Goal: Task Accomplishment & Management: Complete application form

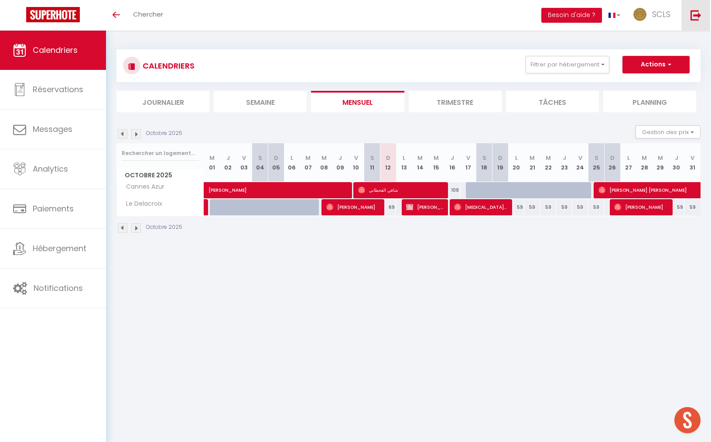
click at [701, 17] on img at bounding box center [696, 15] width 11 height 11
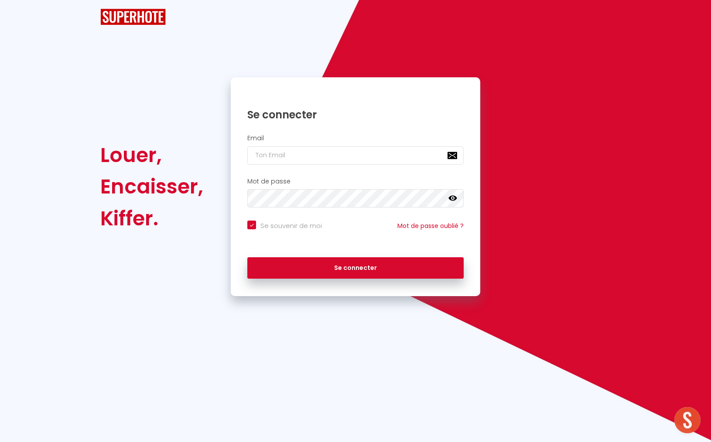
checkbox input "true"
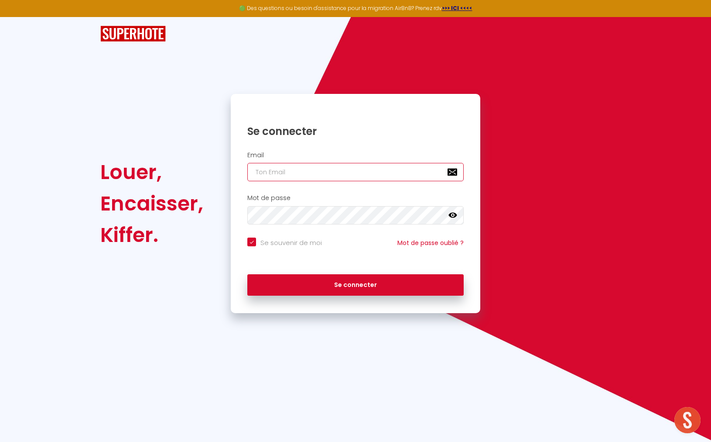
type input "[EMAIL_ADDRESS][DOMAIN_NAME]"
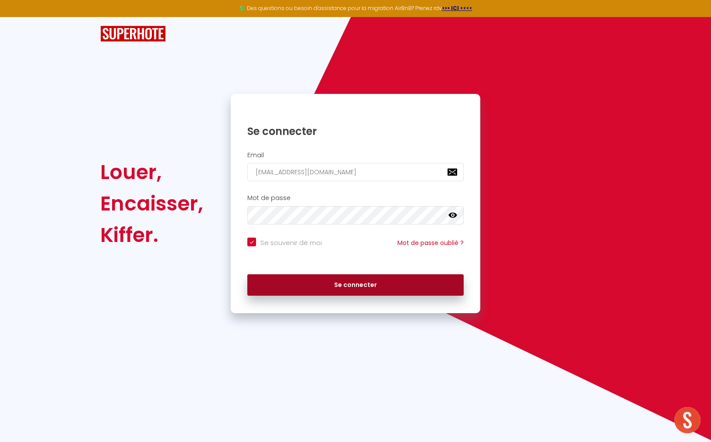
click at [302, 279] on button "Se connecter" at bounding box center [355, 285] width 216 height 22
checkbox input "true"
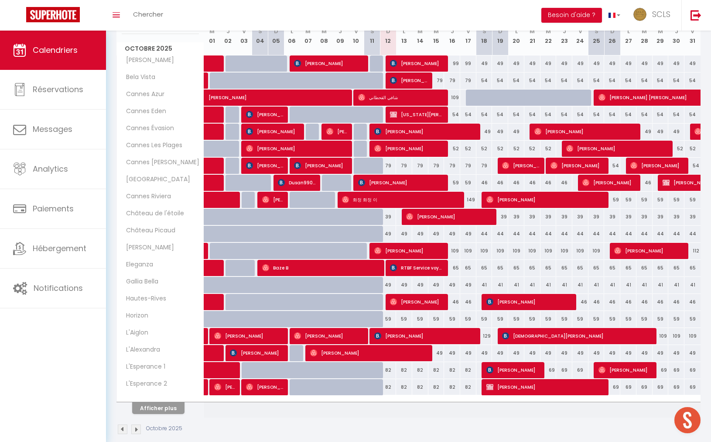
scroll to position [133, 0]
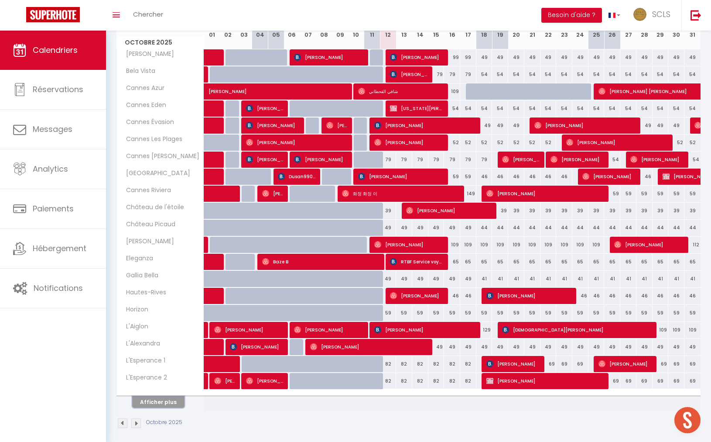
click at [164, 397] on button "Afficher plus" at bounding box center [158, 402] width 52 height 12
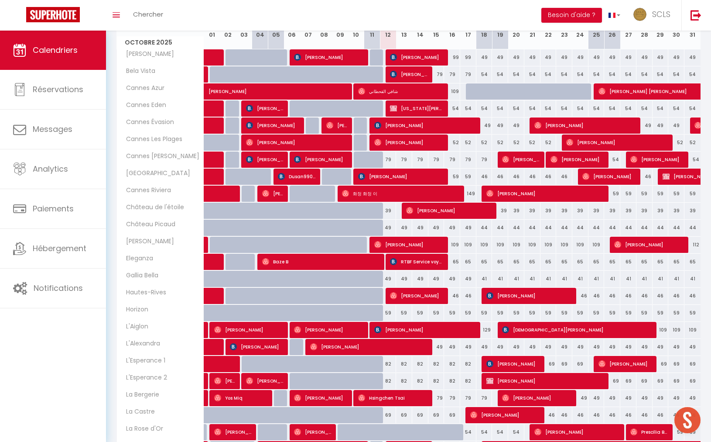
scroll to position [132, 0]
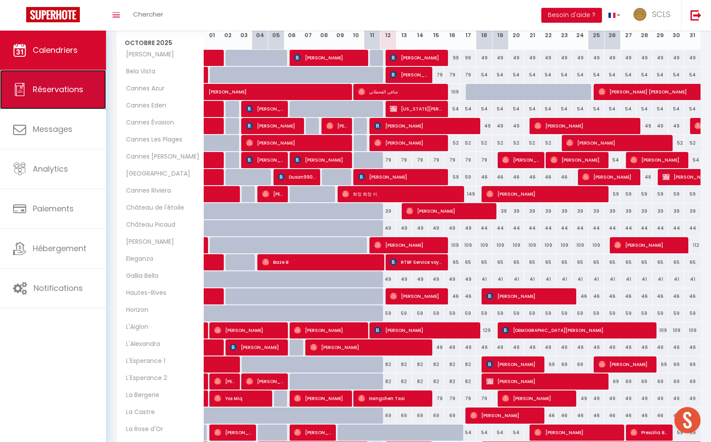
click at [46, 86] on span "Réservations" at bounding box center [58, 89] width 51 height 11
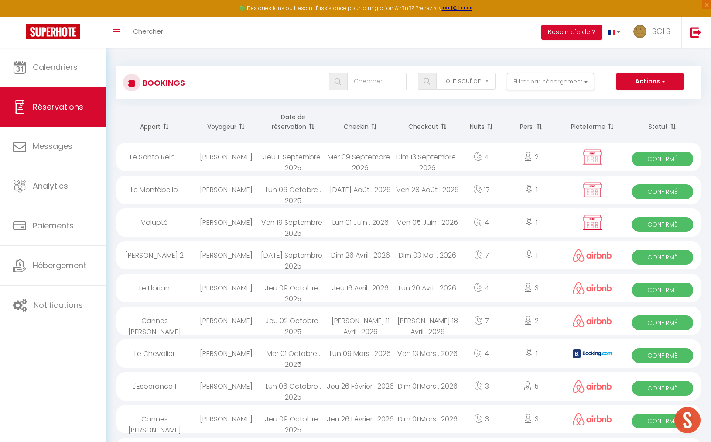
click at [294, 124] on th "Date de réservation" at bounding box center [293, 122] width 67 height 33
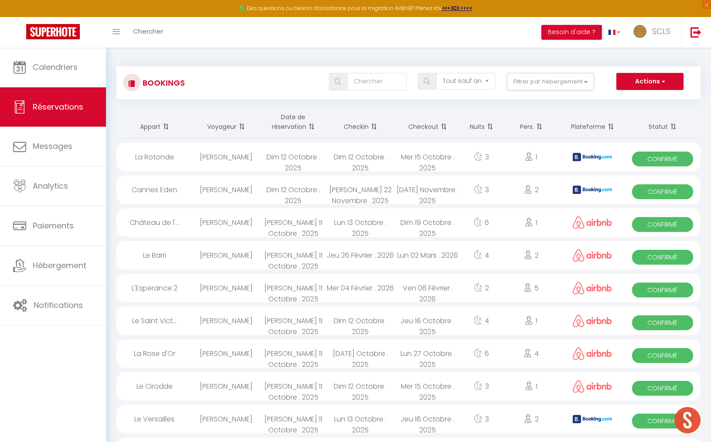
click at [663, 158] on span "Confirmé" at bounding box center [662, 158] width 61 height 15
select select "OK"
select select "0"
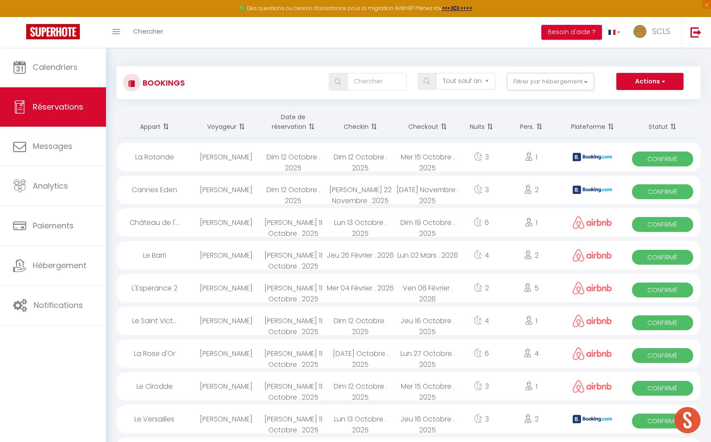
select select "1"
select select
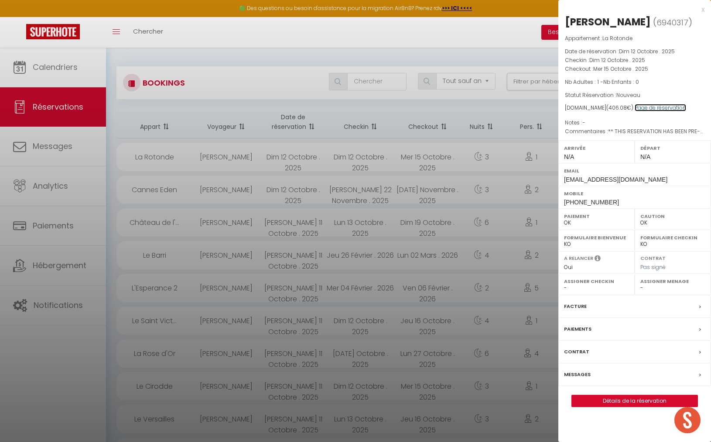
click at [659, 107] on link "Page de réservation" at bounding box center [660, 107] width 51 height 7
click at [582, 327] on label "Paiements" at bounding box center [577, 328] width 27 height 9
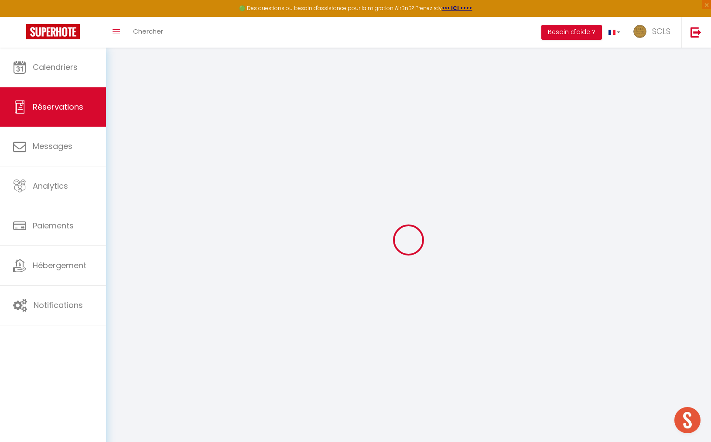
type input "Joost"
type input "[PERSON_NAME]"
type input "[EMAIL_ADDRESS][DOMAIN_NAME]"
type input "[PHONE_NUMBER]"
type input "."
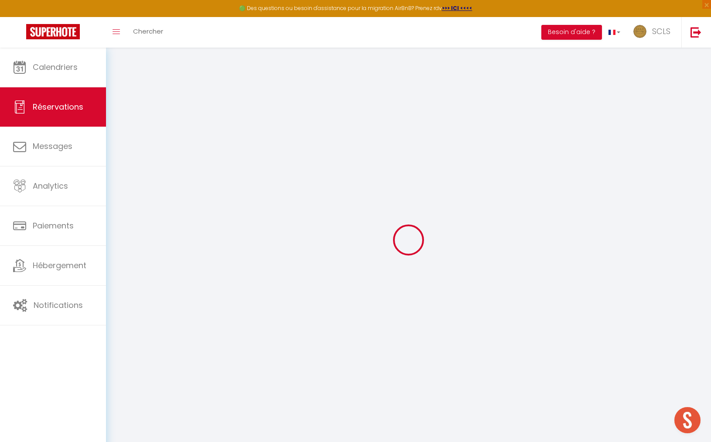
select select "NL"
type input "58.5"
type input "5.6899999999999995"
select select "28830"
select select "1"
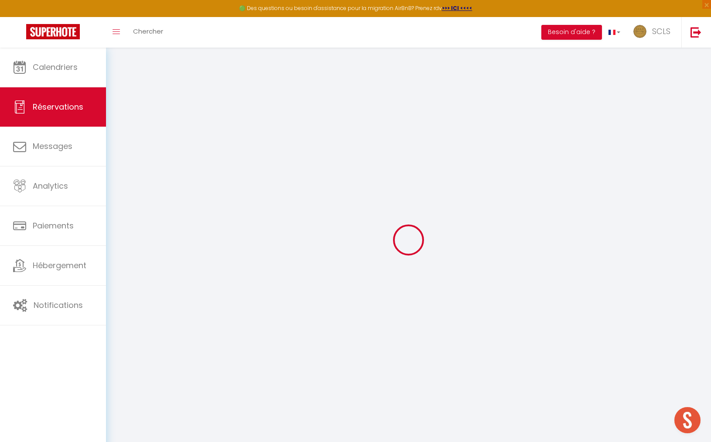
select select
type input "1"
select select "12"
select select "15"
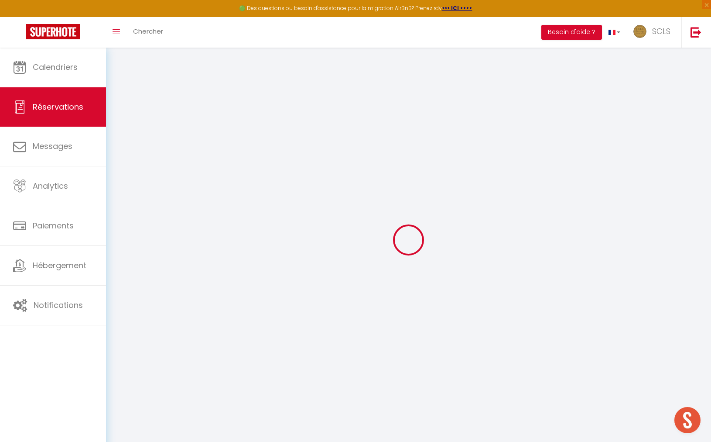
type input "321"
checkbox input "false"
type input "0"
select select "2"
type input "0"
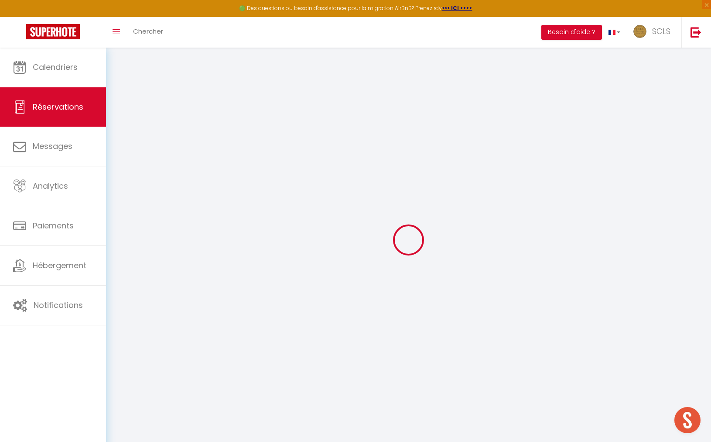
type input "0"
select select
checkbox input "false"
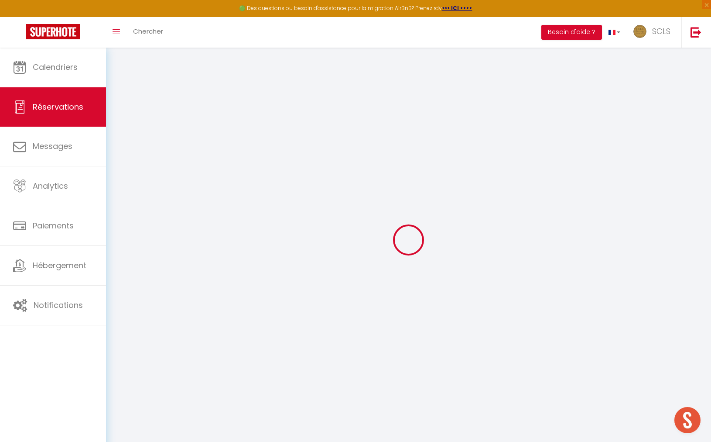
select select
checkbox input "false"
select select
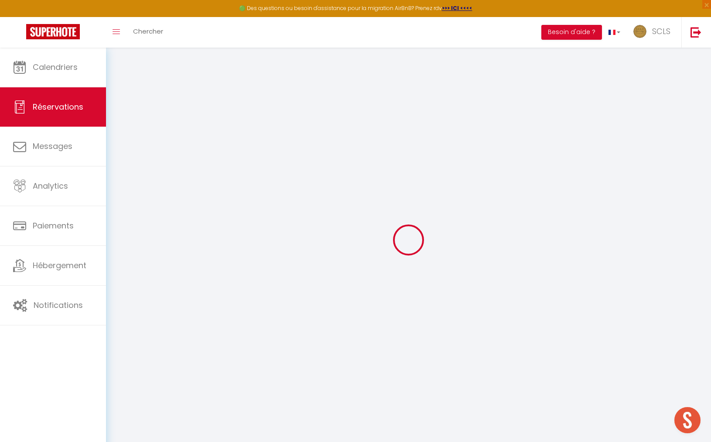
checkbox input "false"
type textarea "** THIS RESERVATION HAS BEEN PRE-PAID ** BOOKING NOTE : Payment charge is EUR 5…"
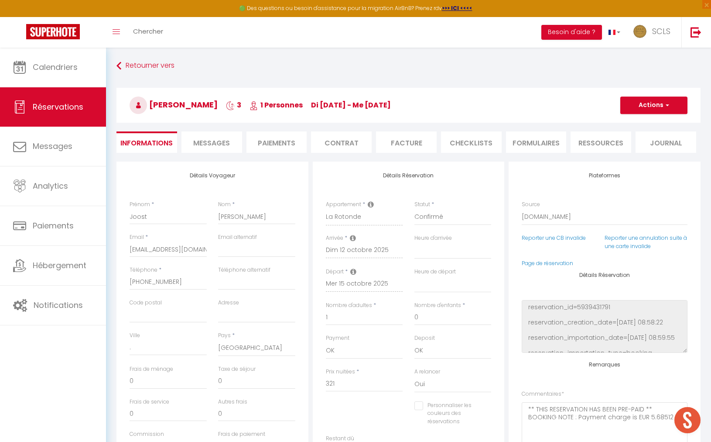
select select
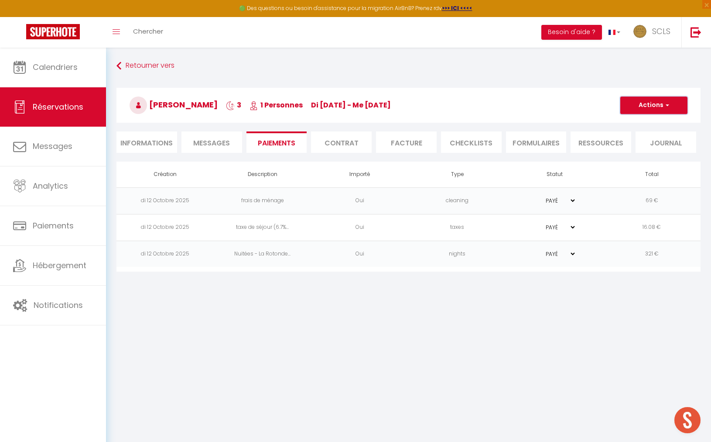
click at [626, 108] on button "Actions" at bounding box center [654, 104] width 67 height 17
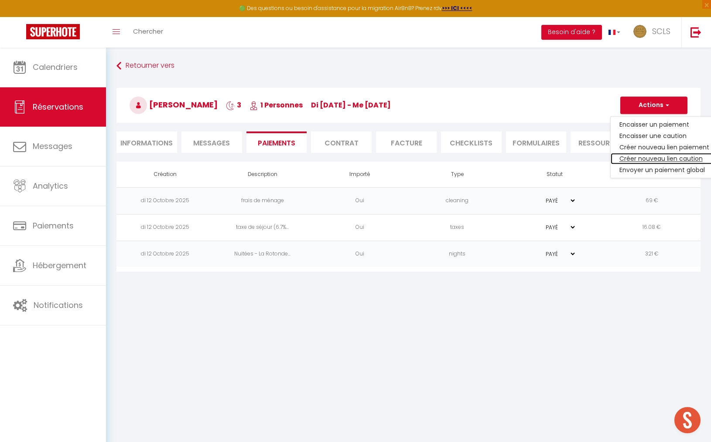
click at [636, 158] on link "Créer nouveau lien caution" at bounding box center [664, 158] width 107 height 11
select select "nights"
type input "[EMAIL_ADDRESS][DOMAIN_NAME]"
select select "14655"
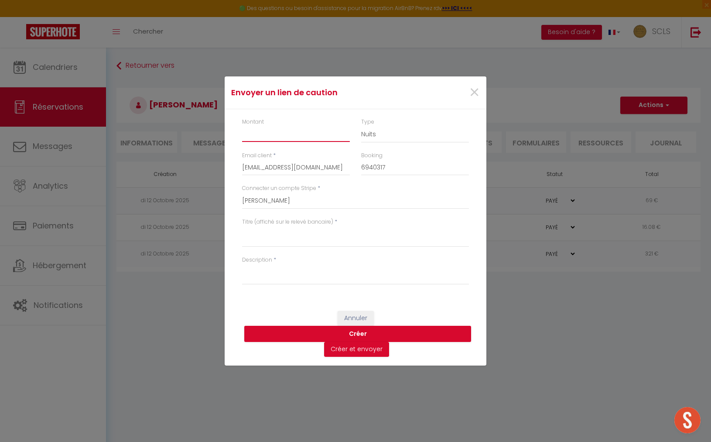
click at [302, 135] on input "Montant" at bounding box center [296, 134] width 108 height 16
type input "800"
click at [410, 135] on select "Nuits Frais de ménage Taxe de séjour [GEOGRAPHIC_DATA]" at bounding box center [415, 134] width 108 height 17
select select "other"
click at [361, 126] on select "Nuits Frais de ménage Taxe de séjour [GEOGRAPHIC_DATA]" at bounding box center [415, 134] width 108 height 17
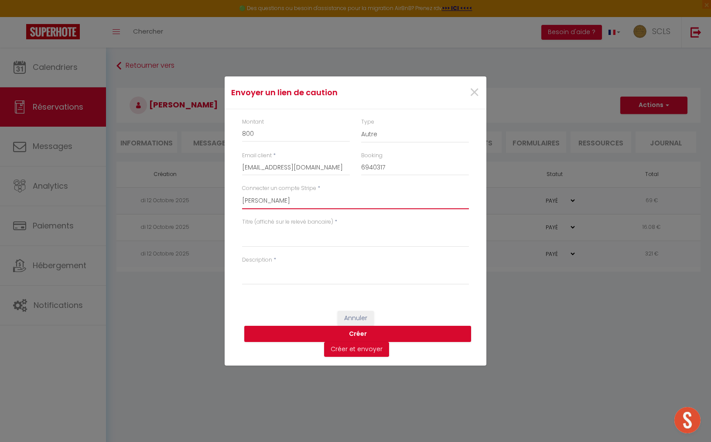
click at [293, 195] on select "SCLS Punkimmo [PERSON_NAME] [PERSON_NAME] [PERSON_NAME] Amandine Sevestre [PERS…" at bounding box center [355, 200] width 227 height 17
select select "2594"
click at [242, 192] on select "SCLS Punkimmo [PERSON_NAME] [PERSON_NAME] [PERSON_NAME] Amandine Sevestre [PERS…" at bounding box center [355, 200] width 227 height 17
click at [277, 236] on textarea "Titre (affiché sur le relevé bancaire)" at bounding box center [355, 236] width 227 height 21
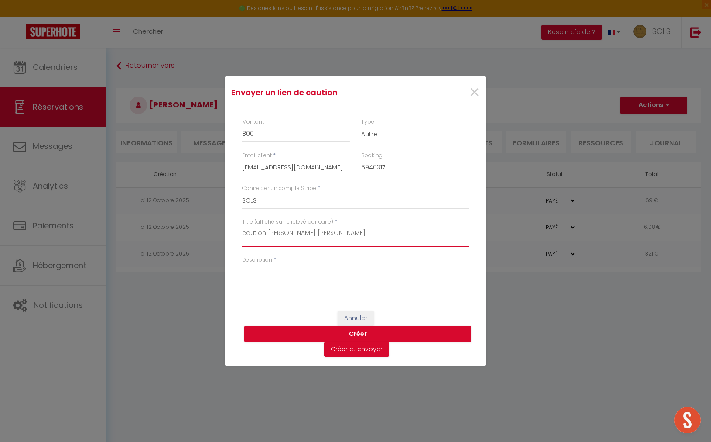
drag, startPoint x: 353, startPoint y: 237, endPoint x: 244, endPoint y: 241, distance: 108.7
click at [226, 223] on div "Montant 800 Type Nuits Frais de ménage Taxe de séjour Autre Email client * [EMA…" at bounding box center [356, 205] width 262 height 193
type textarea "caution [PERSON_NAME] [PERSON_NAME]"
click at [264, 270] on textarea "Description" at bounding box center [355, 274] width 227 height 21
paste textarea "caution [PERSON_NAME] [PERSON_NAME]"
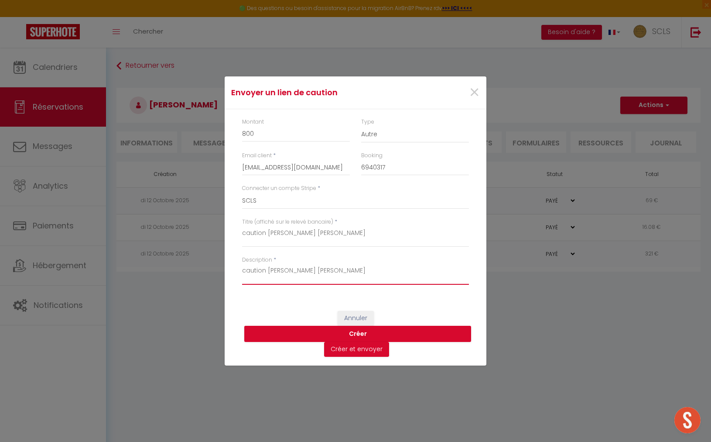
type textarea "caution [PERSON_NAME] [PERSON_NAME]"
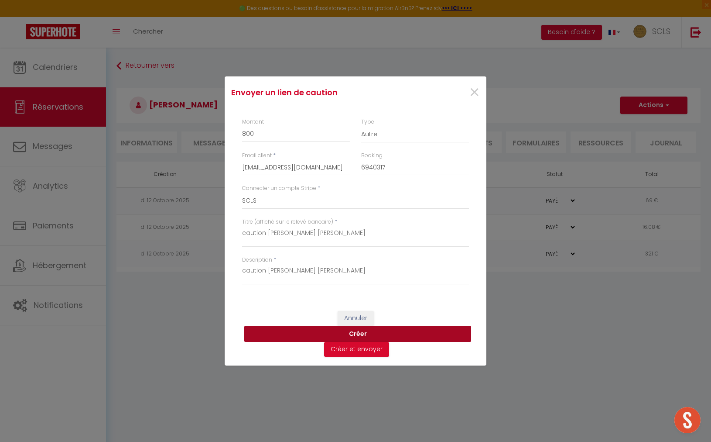
click at [367, 335] on button "Créer" at bounding box center [357, 334] width 227 height 17
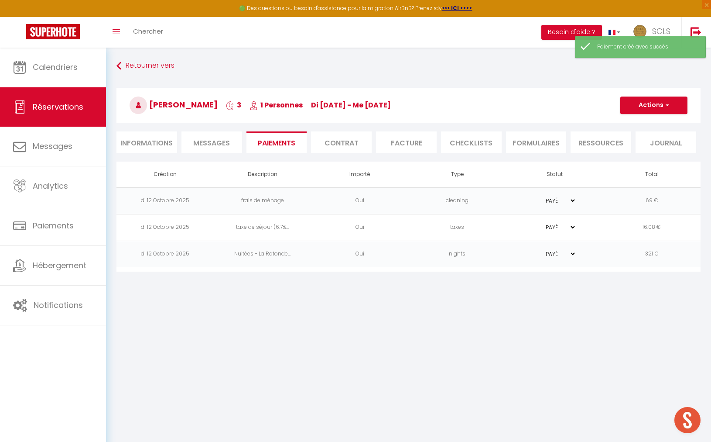
select select "0"
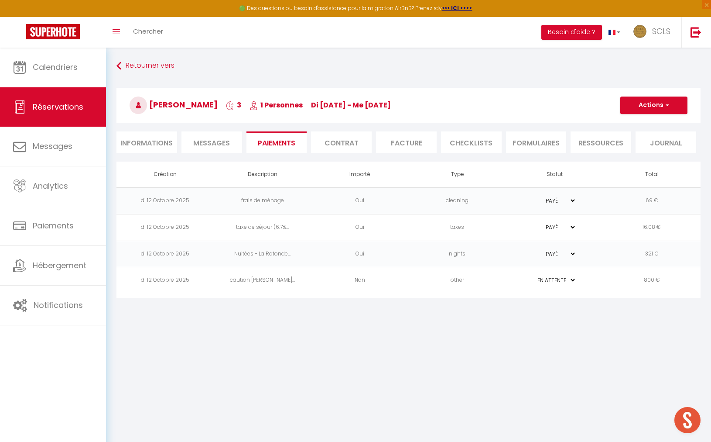
click at [324, 278] on td "Non" at bounding box center [359, 280] width 97 height 27
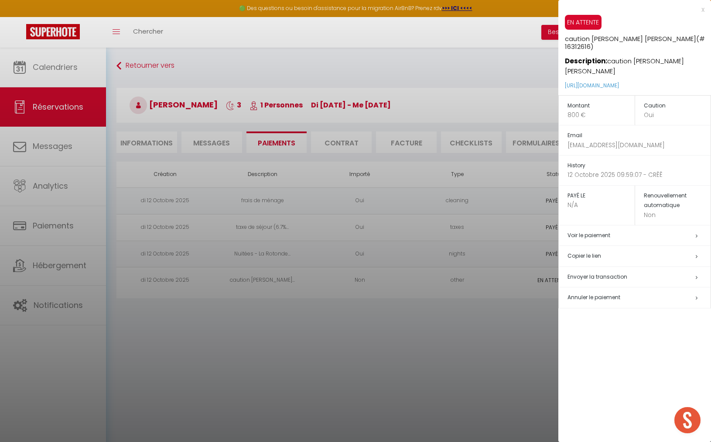
click at [592, 255] on h5 "Copier le lien" at bounding box center [639, 256] width 143 height 10
